Goal: Task Accomplishment & Management: Manage account settings

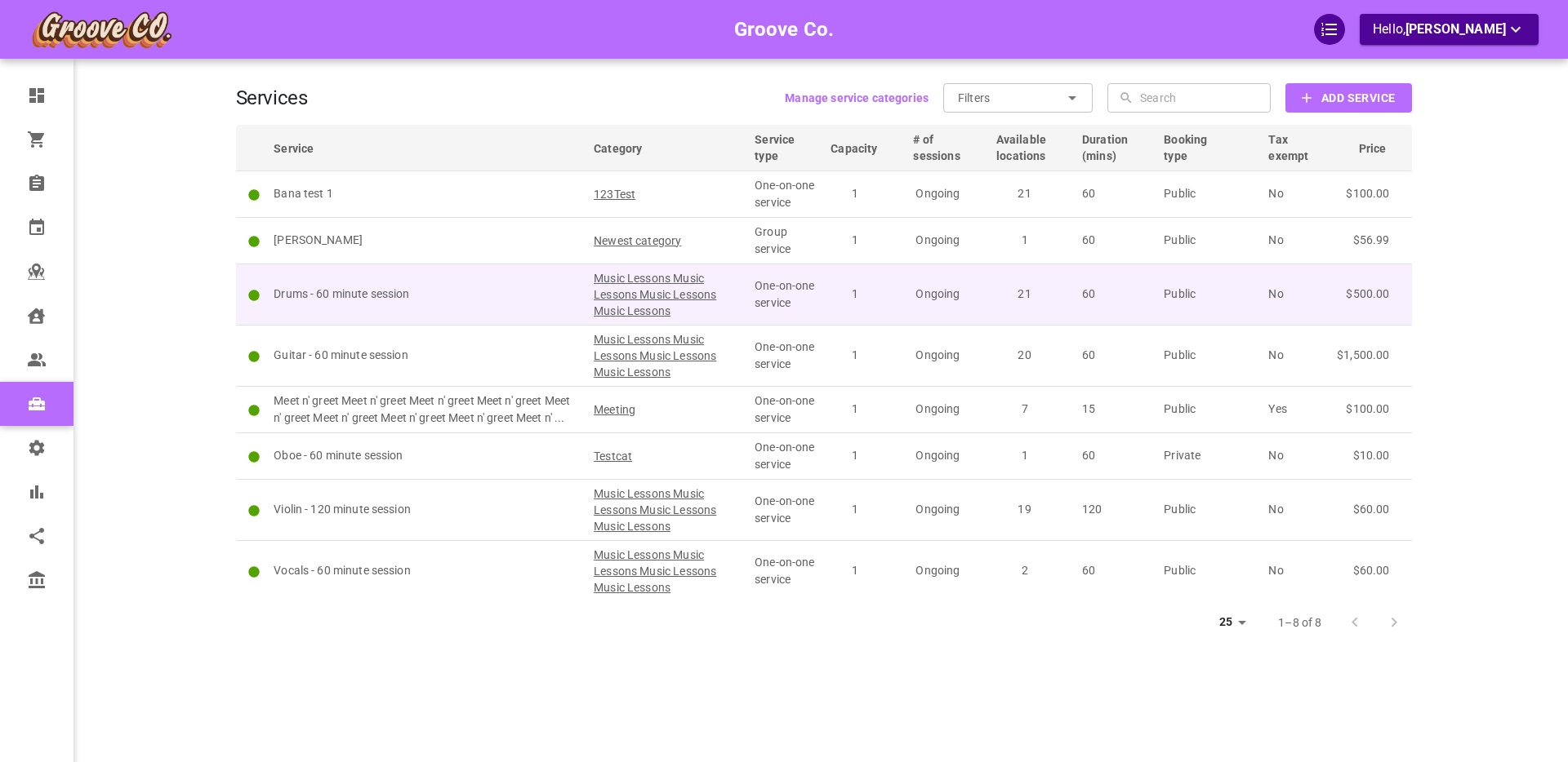
click at [440, 302] on p "Drums - 60 minute session" at bounding box center [426, 294] width 306 height 17
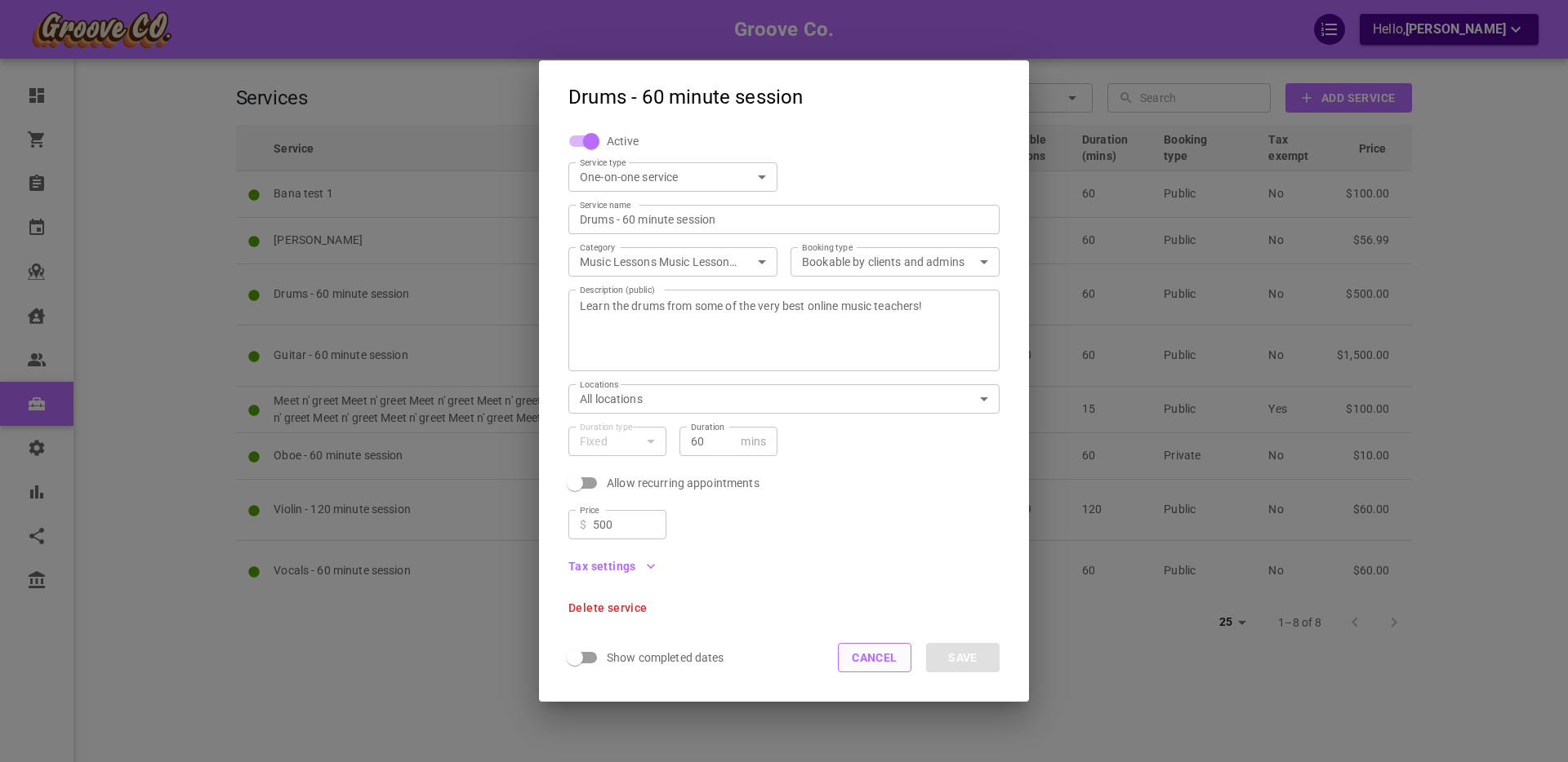
click at [862, 656] on button "Cancel" at bounding box center [874, 658] width 74 height 29
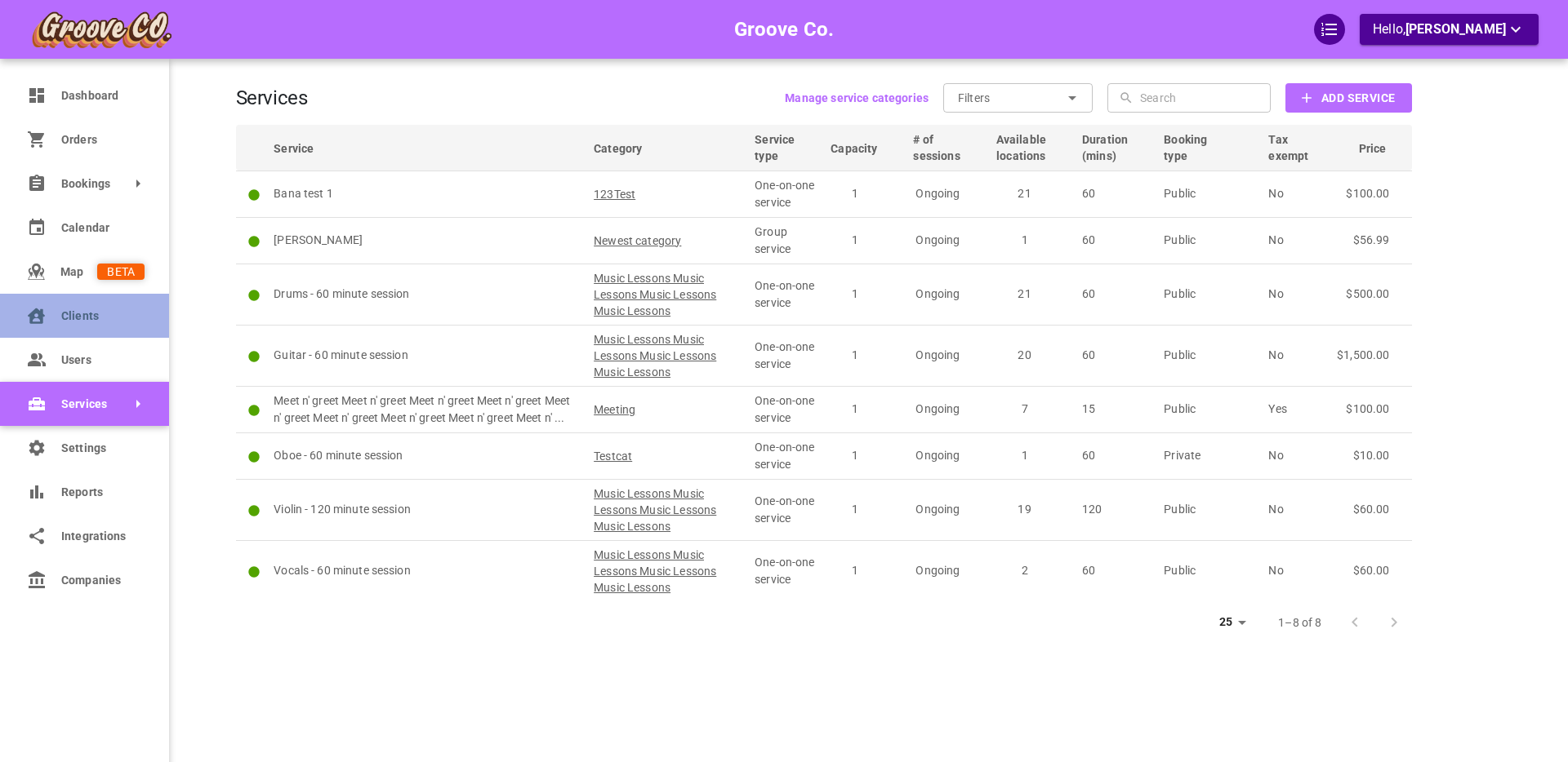
click at [71, 317] on span "Clients" at bounding box center [102, 315] width 83 height 17
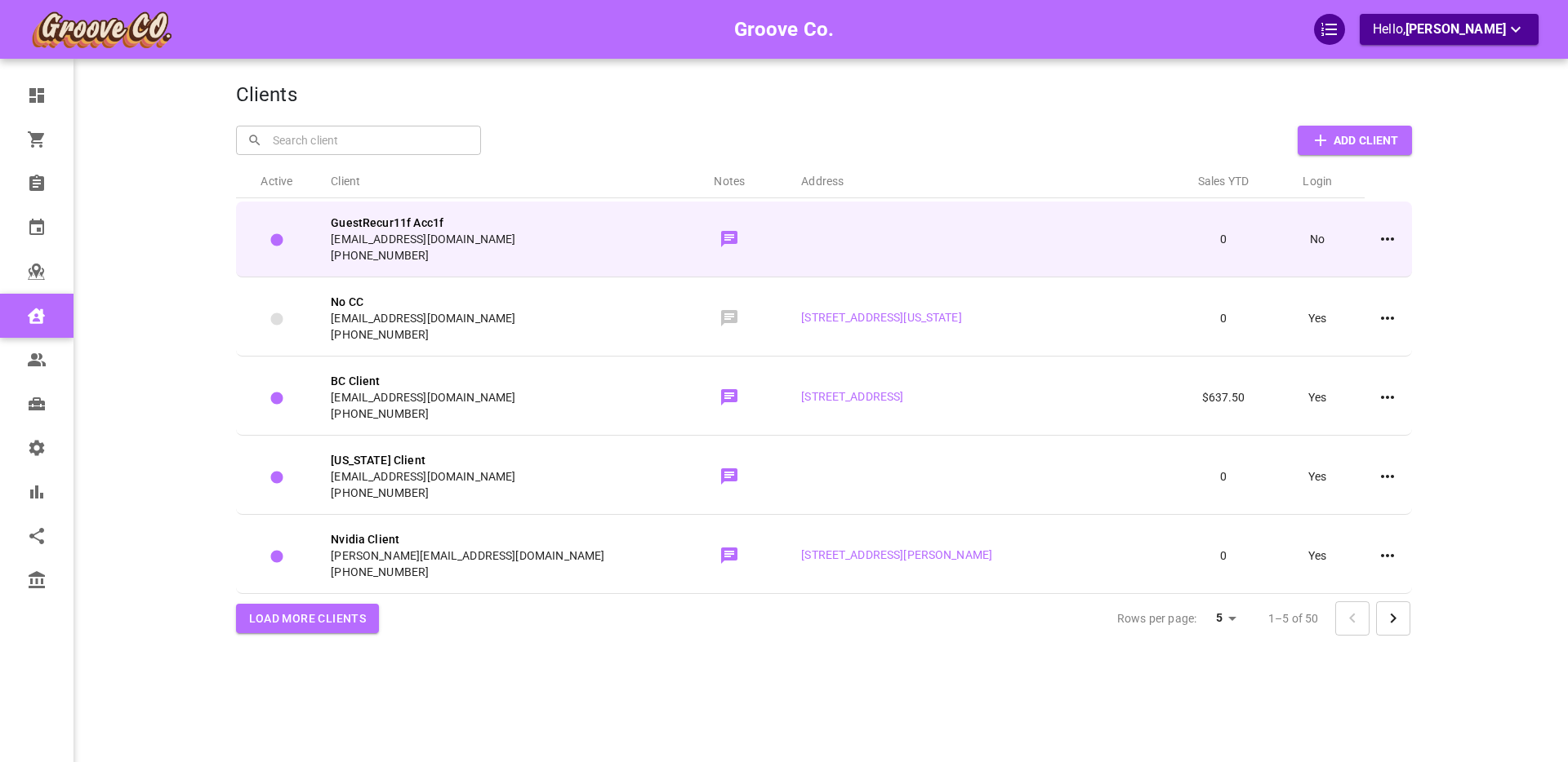
click at [585, 229] on div "GuestRecur11f Acc1f [EMAIL_ADDRESS][DOMAIN_NAME] [PHONE_NUMBER]" at bounding box center [493, 239] width 326 height 49
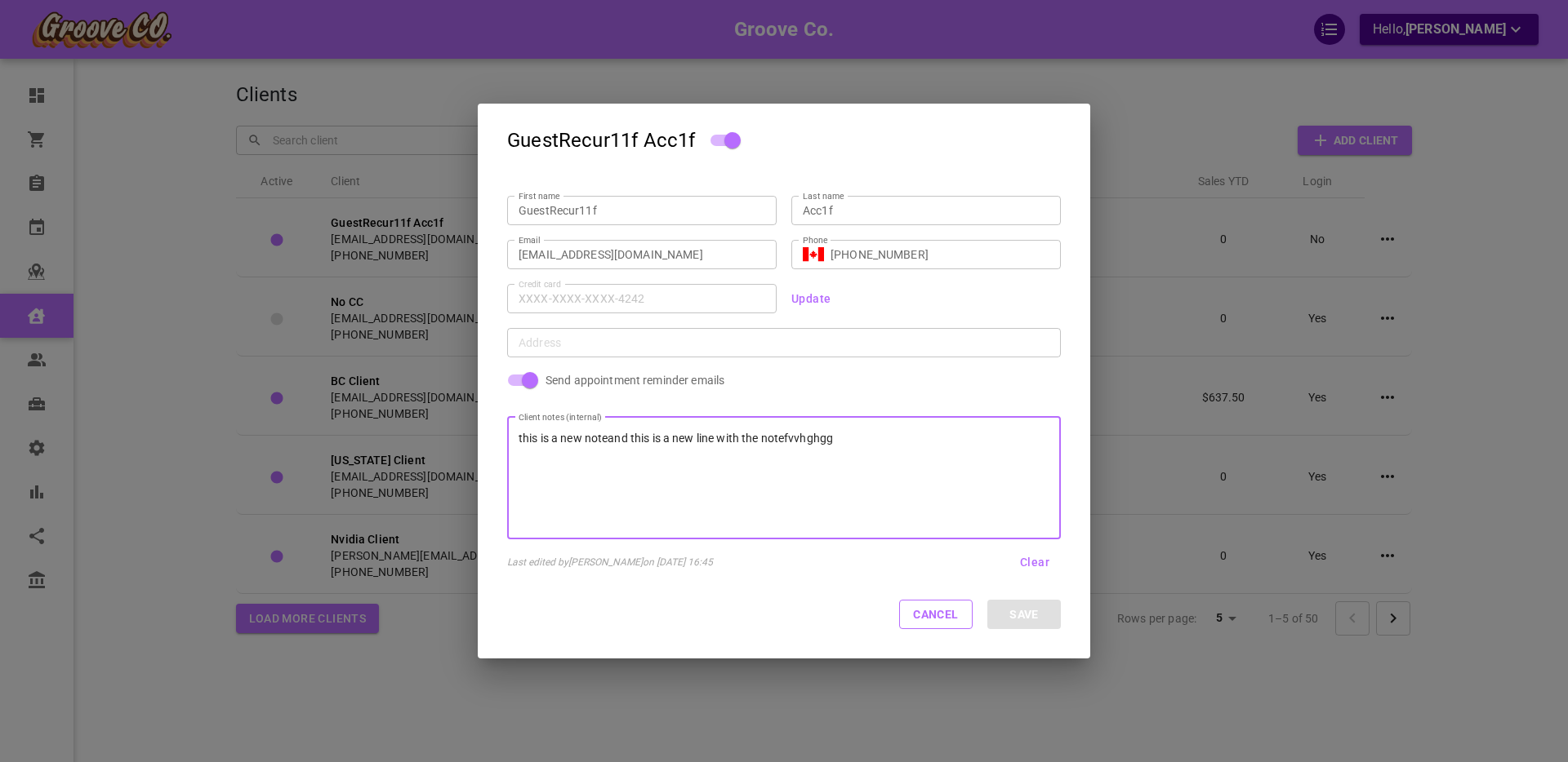
click at [616, 488] on div "this is a new noteand this is a new line with the notefvvhghgg" at bounding box center [783, 478] width 554 height 122
click at [565, 250] on input "[EMAIL_ADDRESS][DOMAIN_NAME]" at bounding box center [642, 255] width 247 height 17
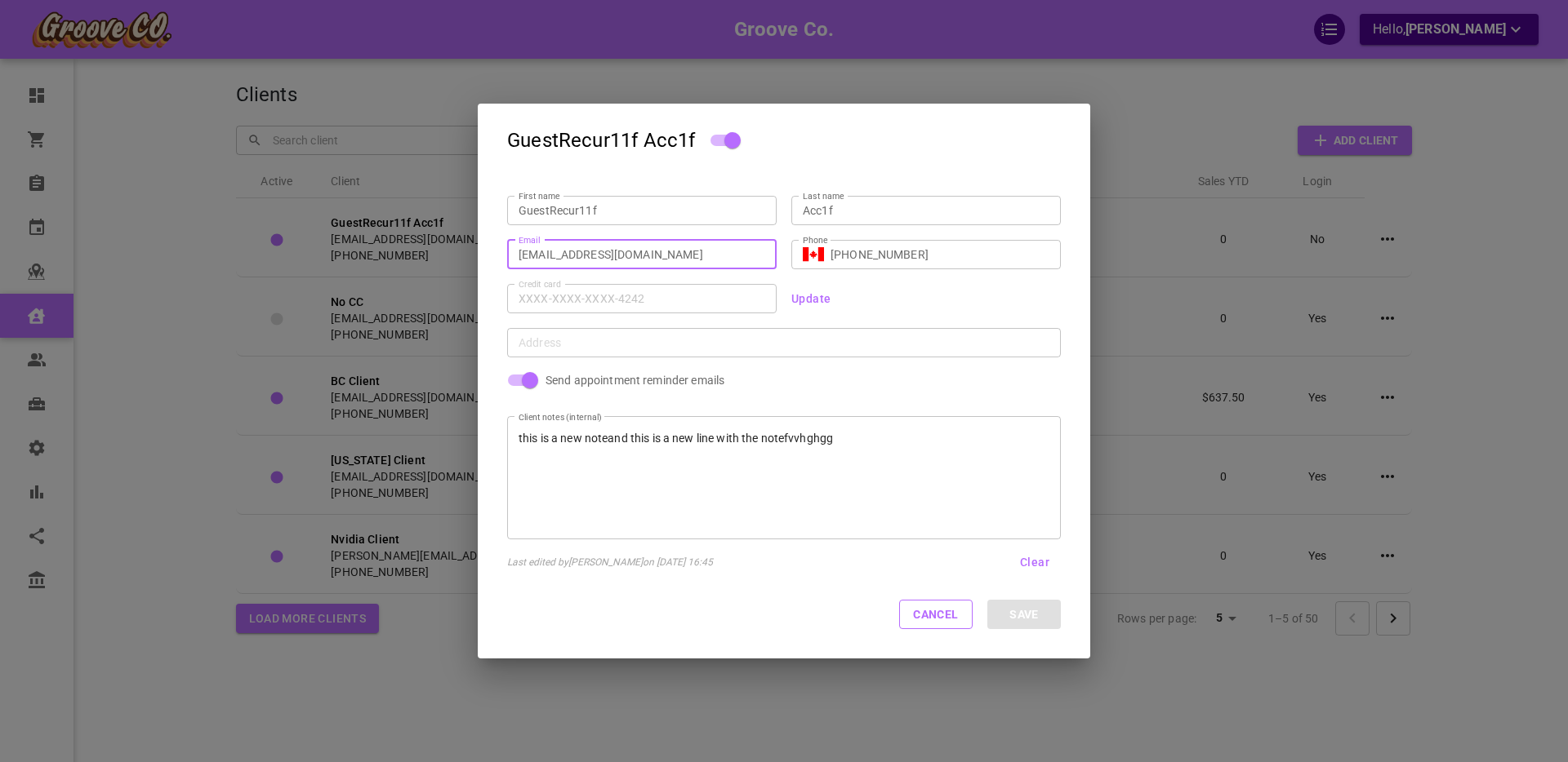
click at [567, 210] on input "GuestRecur11f" at bounding box center [642, 211] width 247 height 17
click at [892, 211] on input "Acc1f" at bounding box center [926, 211] width 247 height 17
click at [634, 424] on div "this is a new noteand this is a new line with the notefvvhghgg" at bounding box center [783, 478] width 554 height 122
click at [941, 619] on button "Cancel" at bounding box center [935, 614] width 74 height 29
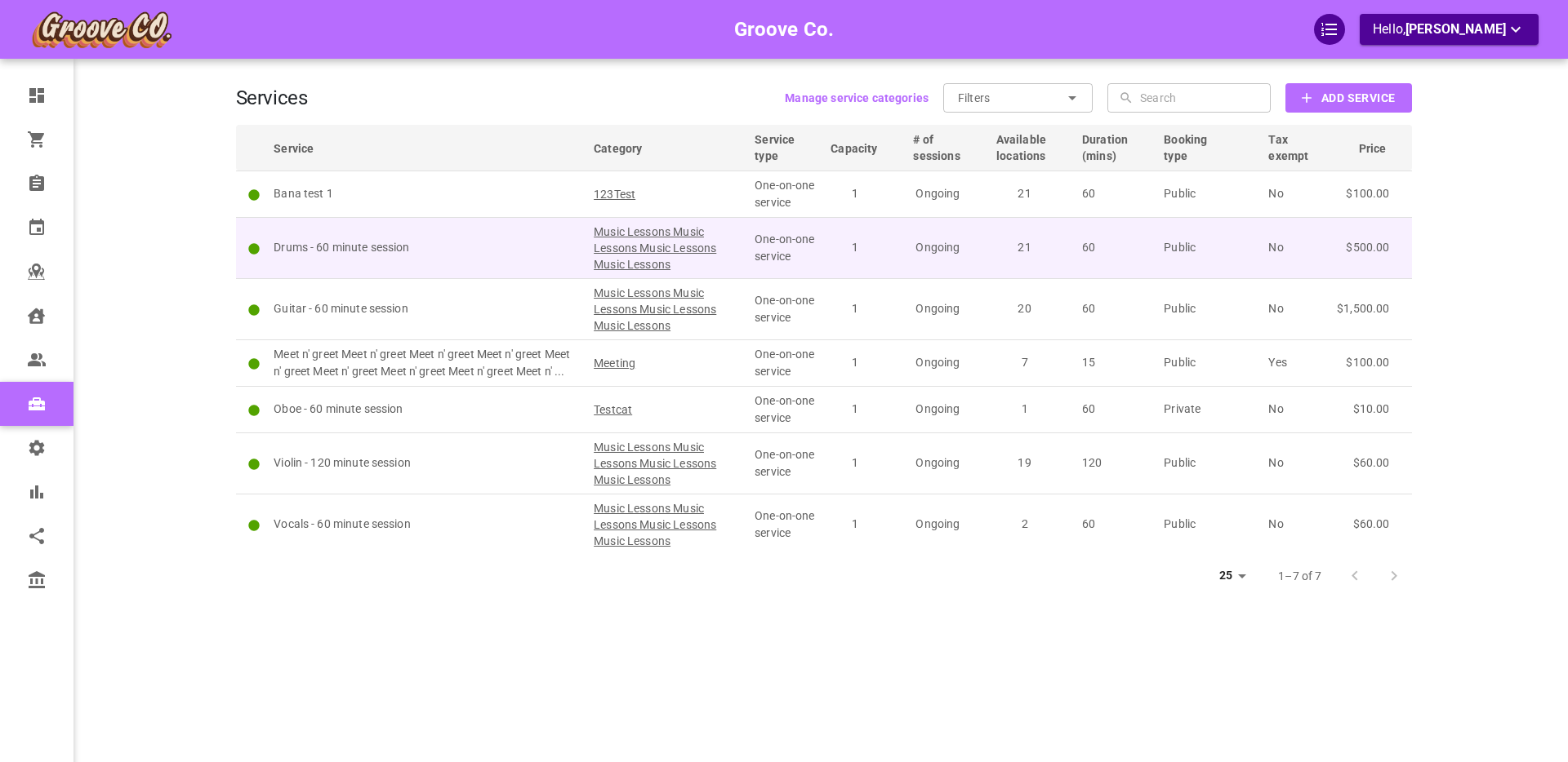
click at [433, 221] on td "Drums - 60 minute session" at bounding box center [426, 248] width 320 height 61
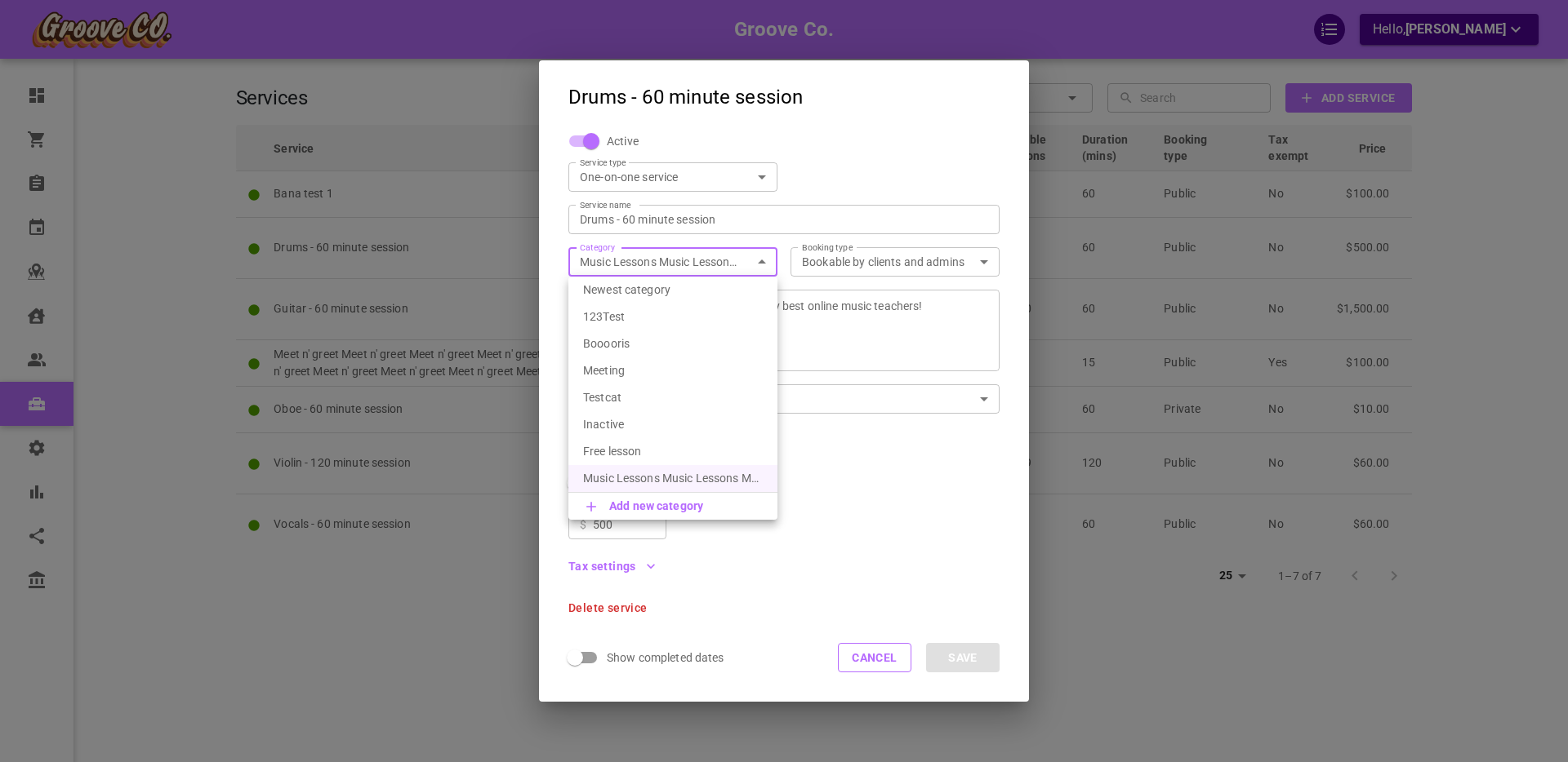
click at [665, 268] on body "Groove Co. Hello, [PERSON_NAME] Dashboard Orders Bookings Calendar Map Clients …" at bounding box center [784, 431] width 1568 height 863
click at [642, 218] on div at bounding box center [784, 381] width 1568 height 762
click at [860, 665] on button "Cancel" at bounding box center [874, 658] width 74 height 29
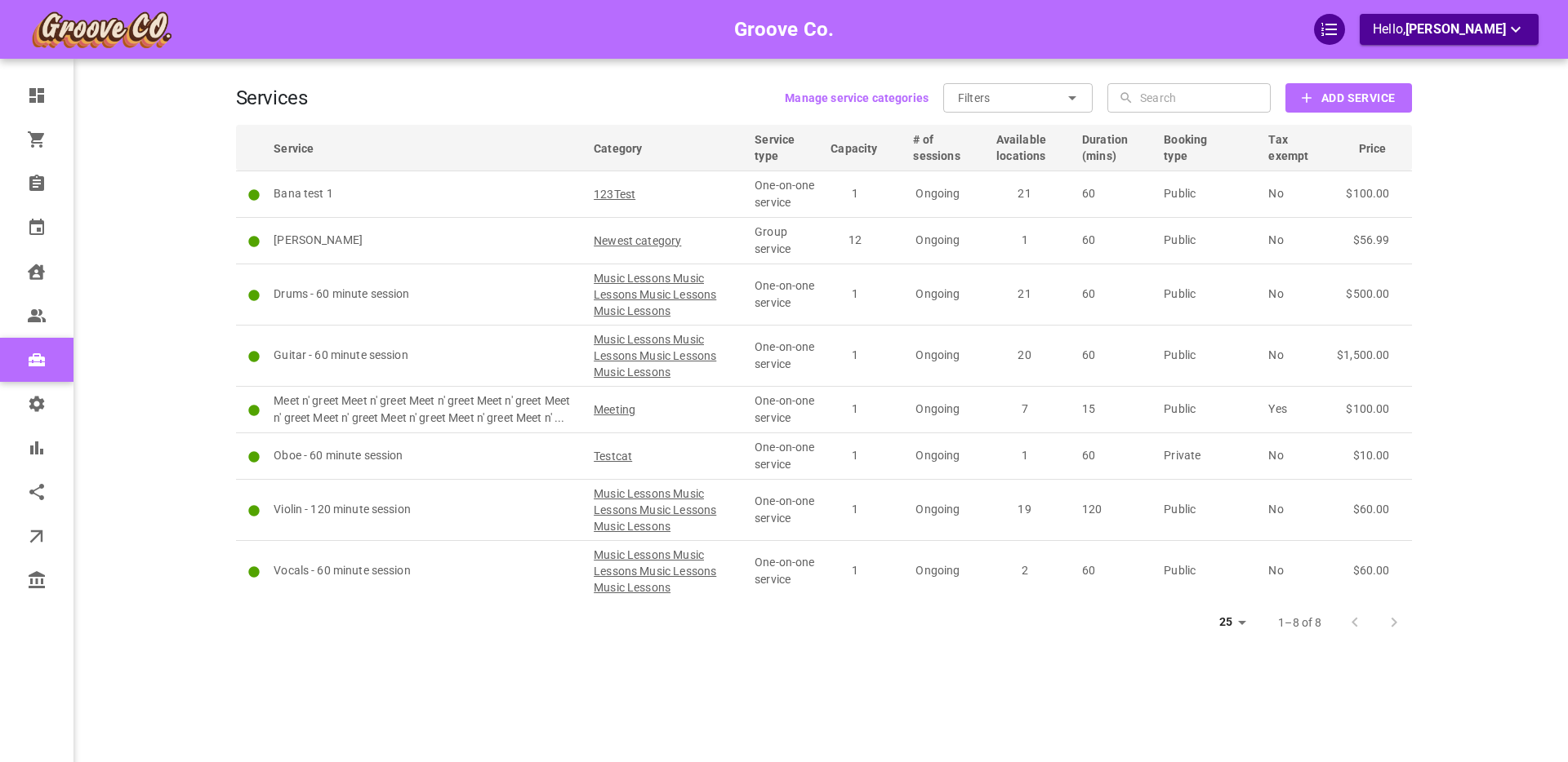
click at [748, 658] on div "Services Manage service categories Filters ​ ​ ​ ​ Add Service Service Category…" at bounding box center [824, 405] width 1176 height 762
